Goal: Information Seeking & Learning: Understand process/instructions

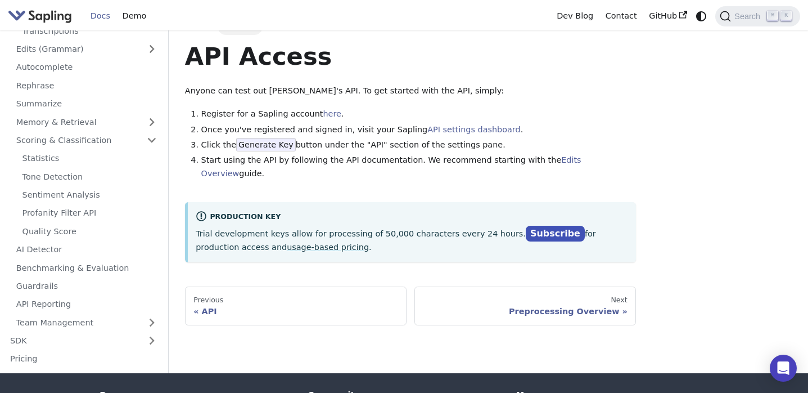
scroll to position [19, 0]
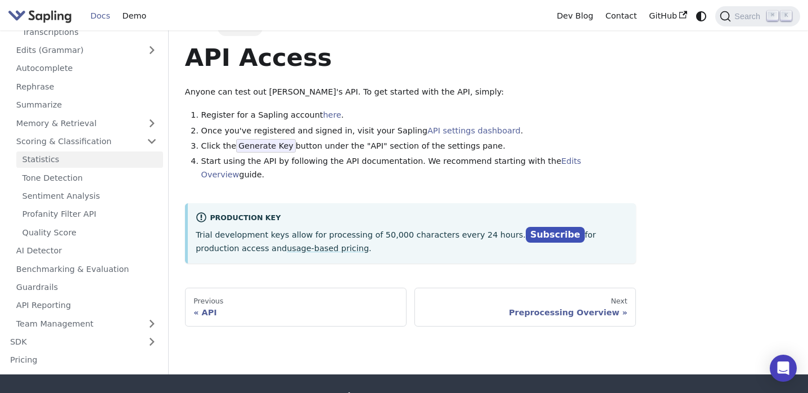
click at [90, 160] on link "Statistics" at bounding box center [89, 159] width 147 height 16
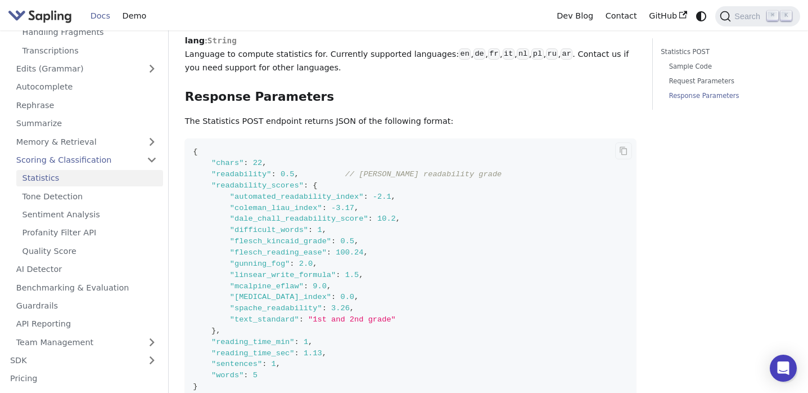
scroll to position [551, 0]
click at [683, 79] on link "Request Parameters" at bounding box center [726, 81] width 115 height 11
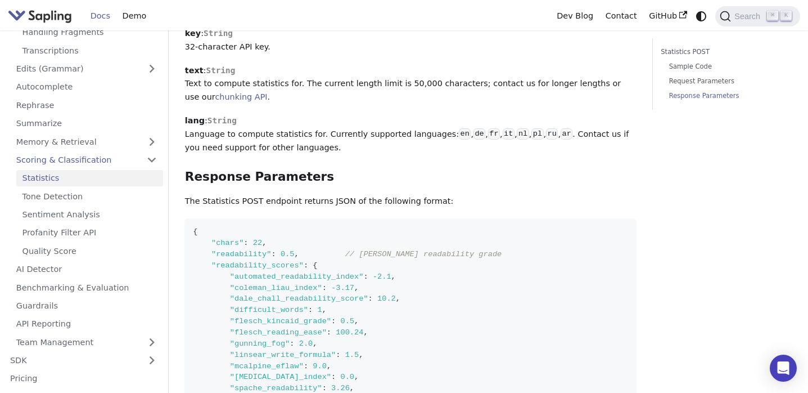
scroll to position [479, 0]
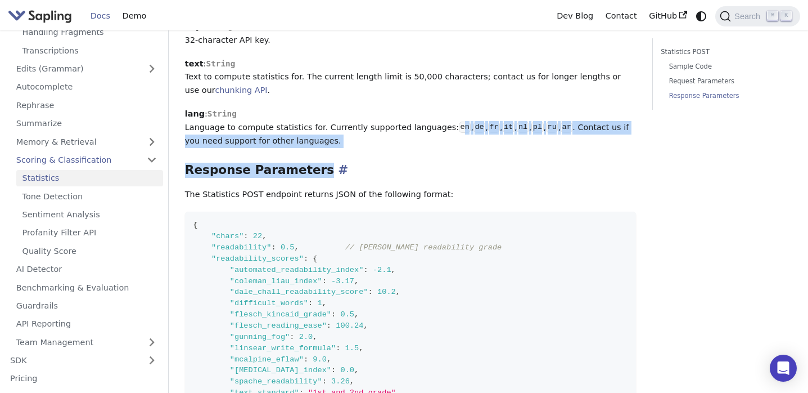
drag, startPoint x: 445, startPoint y: 130, endPoint x: 512, endPoint y: 170, distance: 77.9
click at [512, 170] on div "Statistics The Statistics endpoint computes simple statistics for a given text …" at bounding box center [410, 44] width 451 height 925
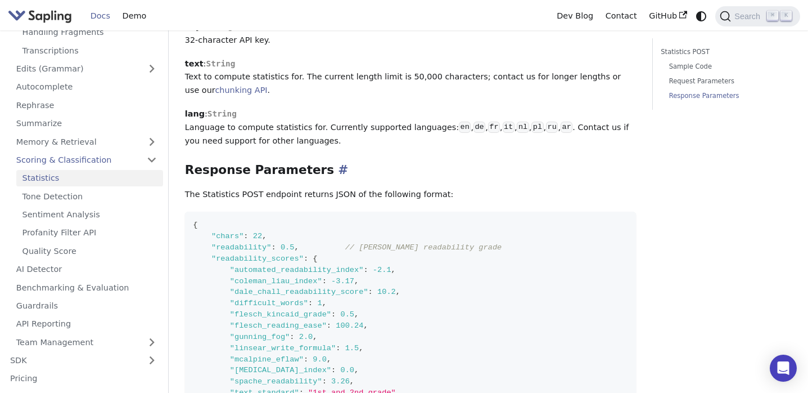
click at [512, 170] on h3 "Response Parameters ​" at bounding box center [410, 170] width 451 height 15
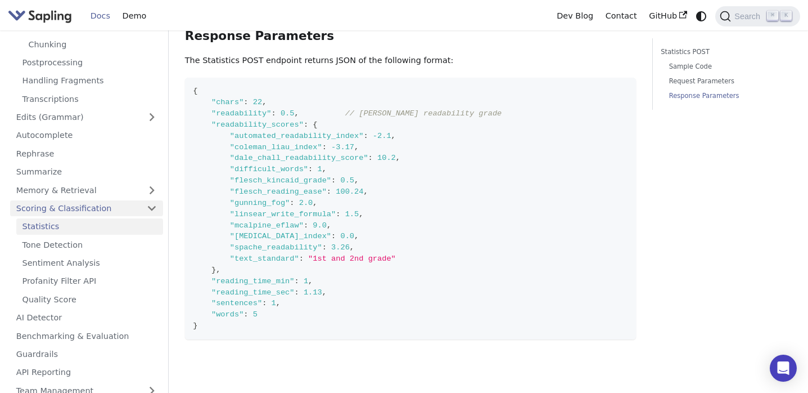
scroll to position [143, 0]
click at [102, 123] on link "Edits (Grammar)" at bounding box center [86, 118] width 153 height 16
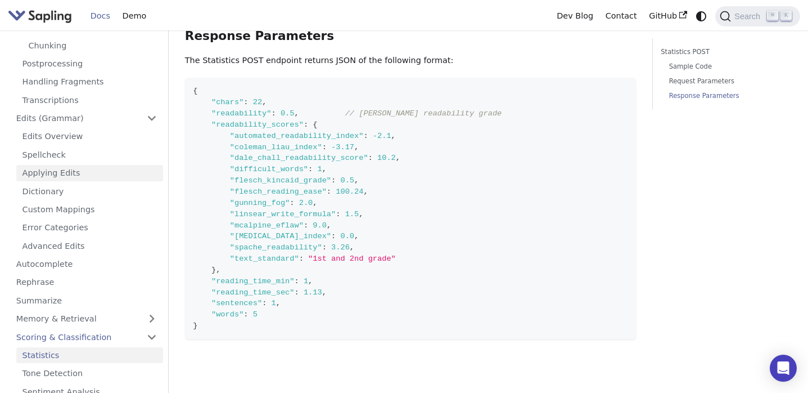
click at [109, 174] on link "Applying Edits" at bounding box center [89, 173] width 147 height 16
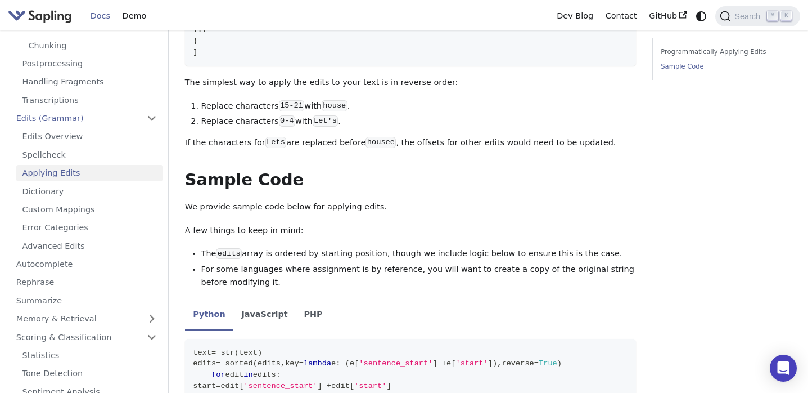
scroll to position [868, 0]
